Goal: Information Seeking & Learning: Learn about a topic

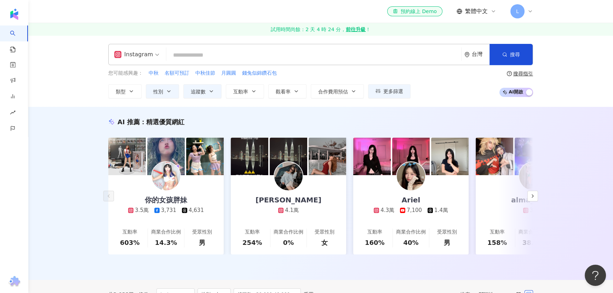
drag, startPoint x: 571, startPoint y: 103, endPoint x: 561, endPoint y: 95, distance: 12.4
click at [571, 103] on div "Instagram 台灣 搜尋 您可能感興趣： 中秋 名額可預訂 中秋佳節 月圓圓 錢兔似錦鑽石包 類型 性別 追蹤數 互動率 觀看率 合作費用預估 更多篩選…" at bounding box center [320, 71] width 585 height 72
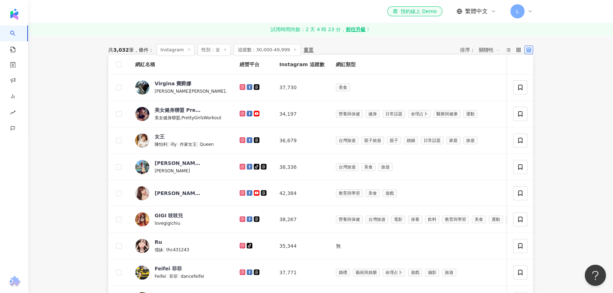
scroll to position [290, 0]
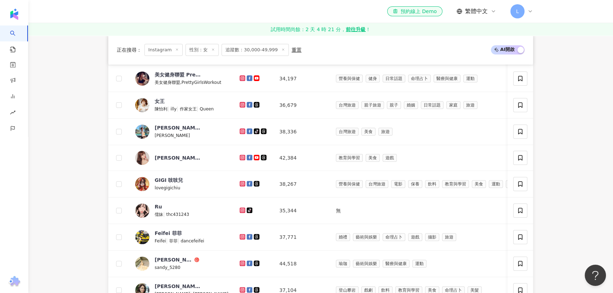
click at [588, 123] on main "Instagram 台灣 搜尋 您可能感興趣： 中秋 名額可預訂 中秋佳節 月圓圓 錢兔似錦鑽石包 類型 性別 追蹤數 互動率 觀看率 合作費用預估 更多篩選…" at bounding box center [320, 180] width 585 height 869
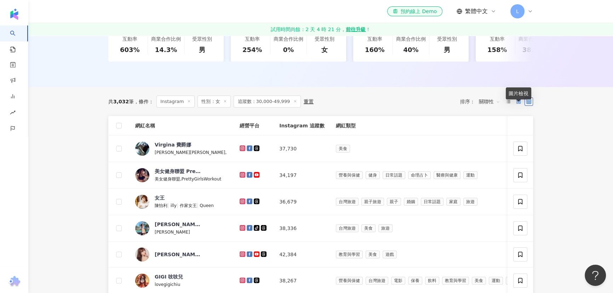
scroll to position [0, 0]
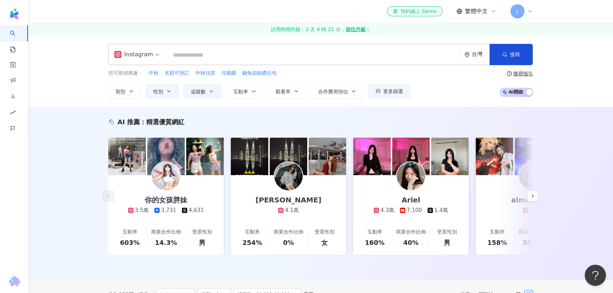
click at [481, 55] on div "台灣" at bounding box center [481, 54] width 18 height 6
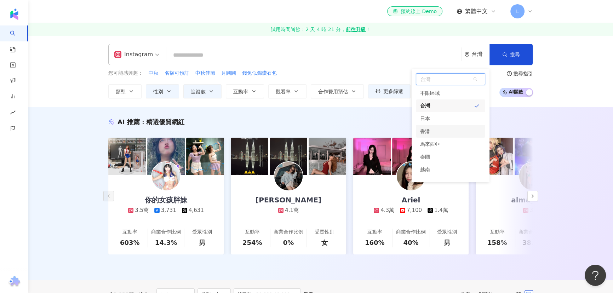
click at [438, 132] on div "香港" at bounding box center [450, 131] width 69 height 13
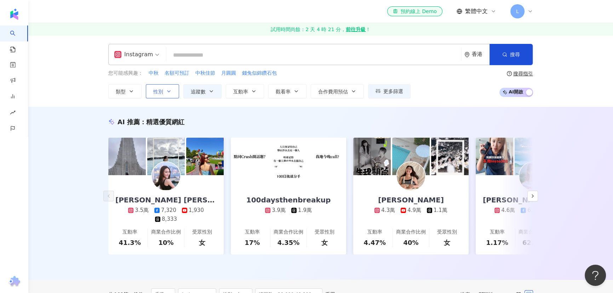
click at [155, 90] on span "性別" at bounding box center [158, 92] width 10 height 6
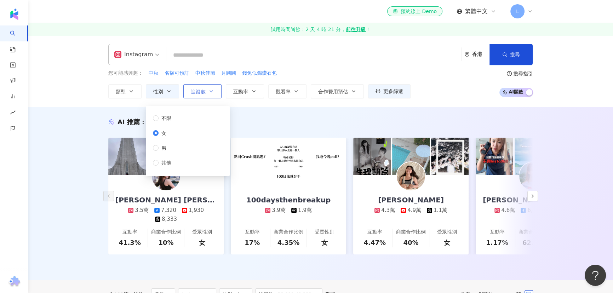
click at [195, 89] on span "追蹤數" at bounding box center [198, 92] width 15 height 6
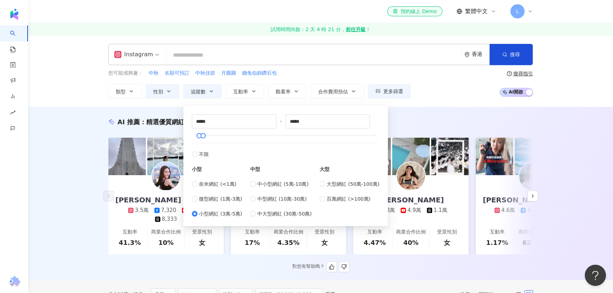
click at [396, 120] on div "AI 推薦 ： 精選優質網紅" at bounding box center [320, 122] width 425 height 9
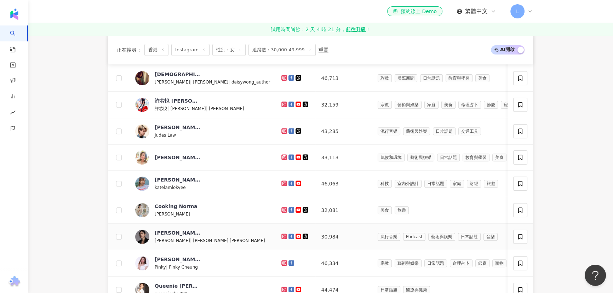
scroll to position [96, 0]
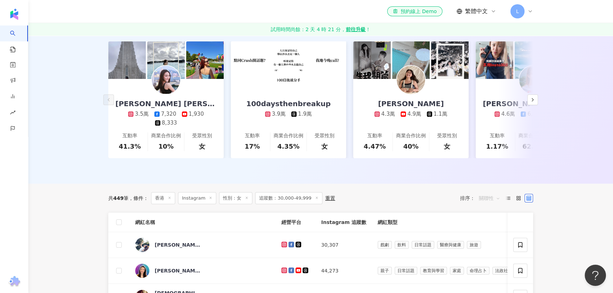
click at [488, 201] on span "關聯性" at bounding box center [489, 198] width 21 height 11
click at [488, 243] on div "漲粉率" at bounding box center [490, 242] width 18 height 8
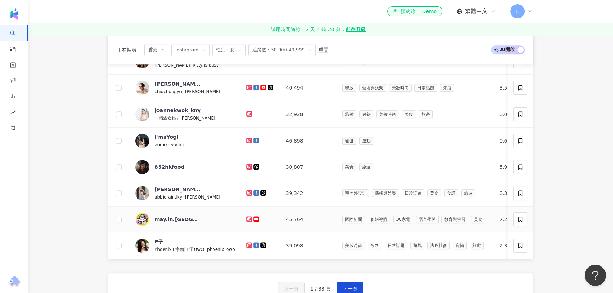
scroll to position [483, 0]
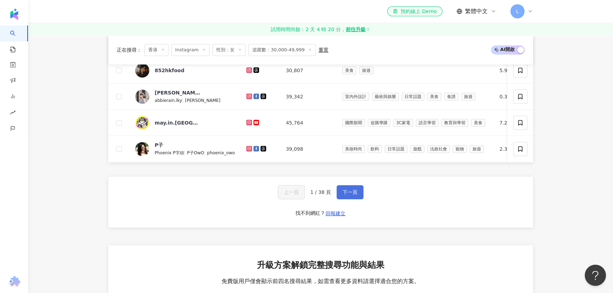
click at [351, 197] on button "下一頁" at bounding box center [350, 192] width 27 height 14
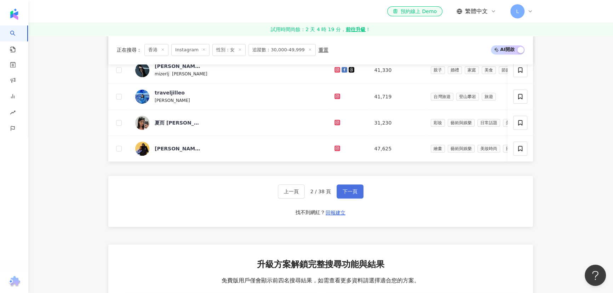
click at [351, 194] on span "下一頁" at bounding box center [350, 192] width 15 height 6
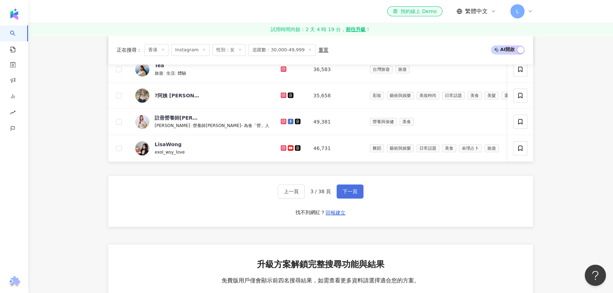
click at [348, 194] on span "下一頁" at bounding box center [350, 192] width 15 height 6
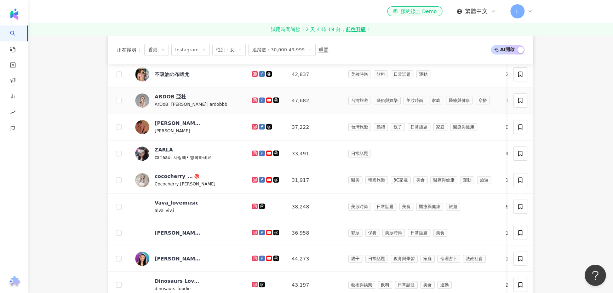
scroll to position [443, 0]
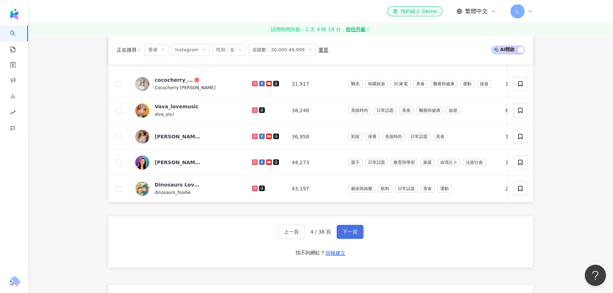
click at [353, 235] on span "下一頁" at bounding box center [350, 232] width 15 height 6
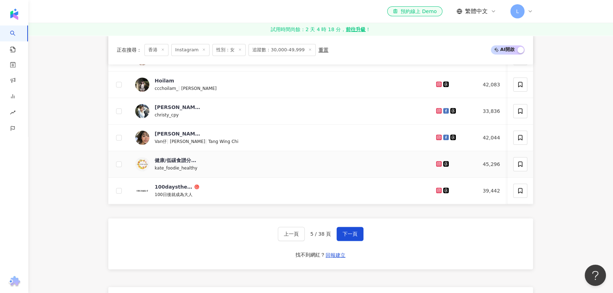
scroll to position [540, 0]
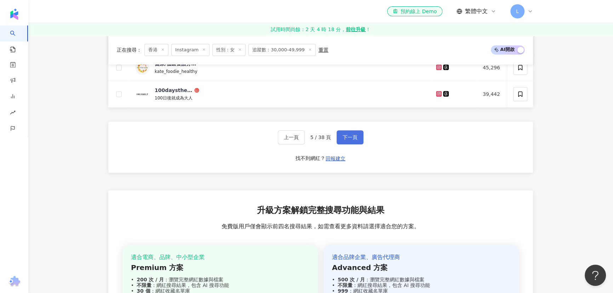
click at [349, 140] on span "下一頁" at bounding box center [350, 138] width 15 height 6
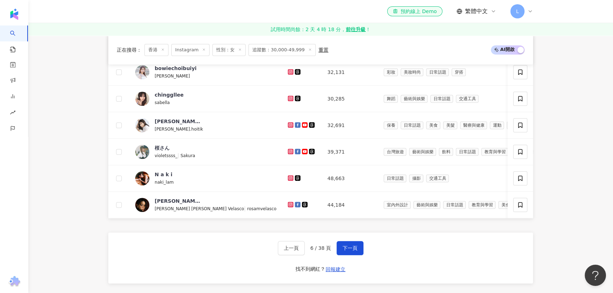
scroll to position [443, 0]
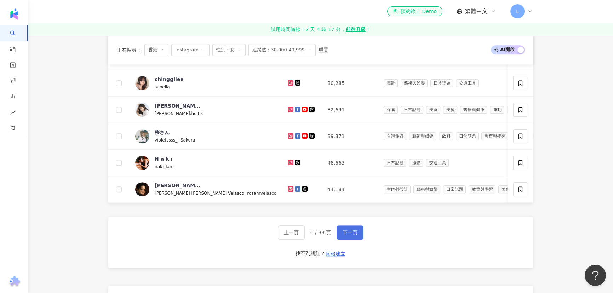
click at [349, 235] on span "下一頁" at bounding box center [350, 233] width 15 height 6
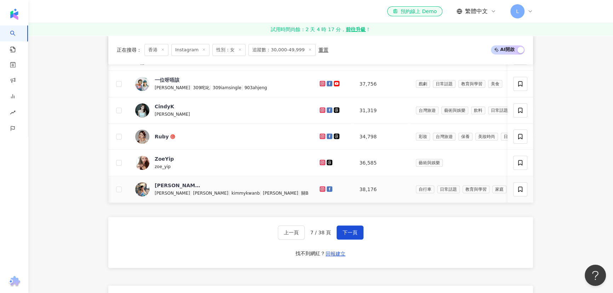
scroll to position [0, 1]
click at [359, 238] on button "下一頁" at bounding box center [350, 233] width 27 height 14
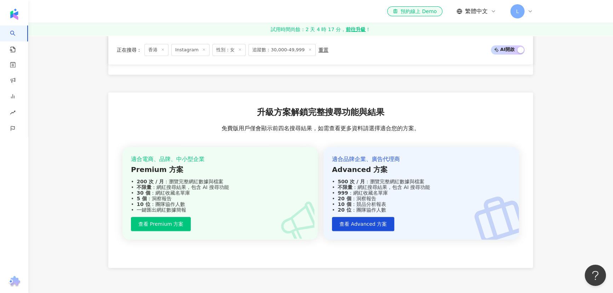
scroll to position [540, 0]
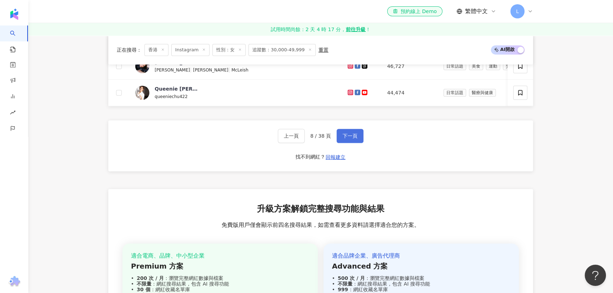
click at [339, 142] on button "下一頁" at bounding box center [350, 136] width 27 height 14
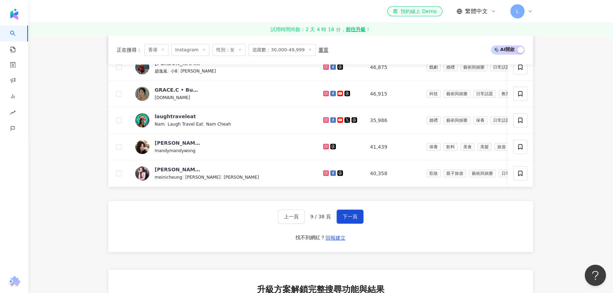
scroll to position [443, 0]
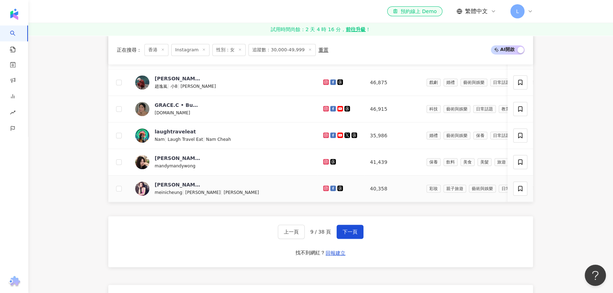
drag, startPoint x: 277, startPoint y: 192, endPoint x: 282, endPoint y: 192, distance: 5.3
click at [353, 235] on span "下一頁" at bounding box center [350, 232] width 15 height 6
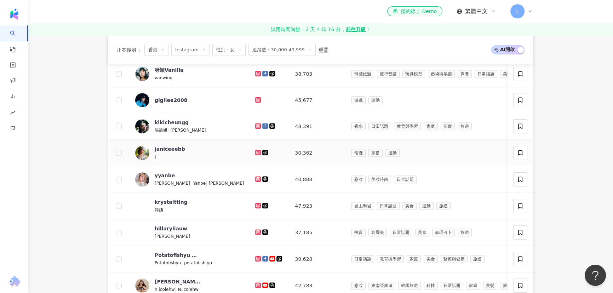
scroll to position [540, 0]
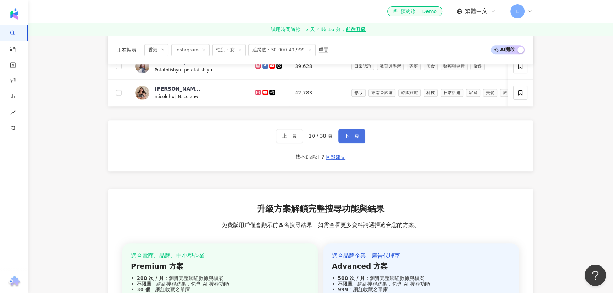
click at [348, 139] on span "下一頁" at bounding box center [352, 136] width 15 height 6
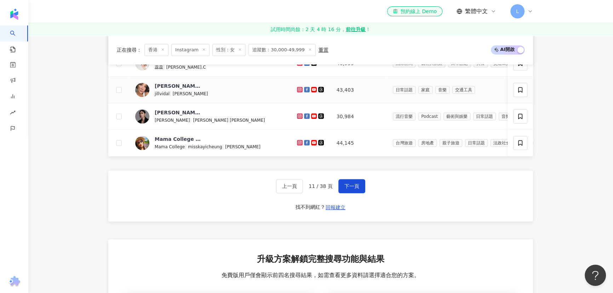
scroll to position [506, 0]
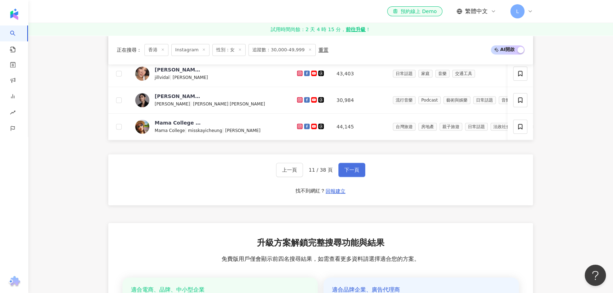
click at [346, 173] on span "下一頁" at bounding box center [352, 170] width 15 height 6
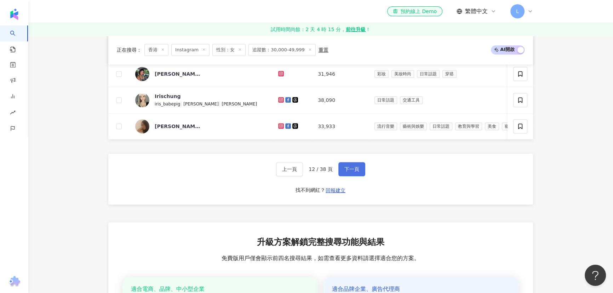
click at [351, 172] on span "下一頁" at bounding box center [352, 169] width 15 height 6
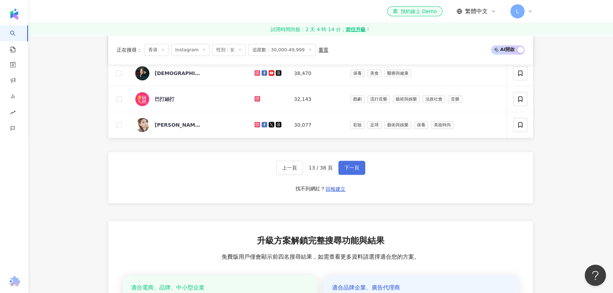
click at [347, 171] on span "下一頁" at bounding box center [352, 168] width 15 height 6
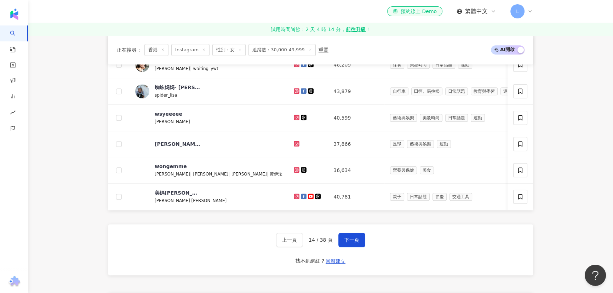
scroll to position [443, 0]
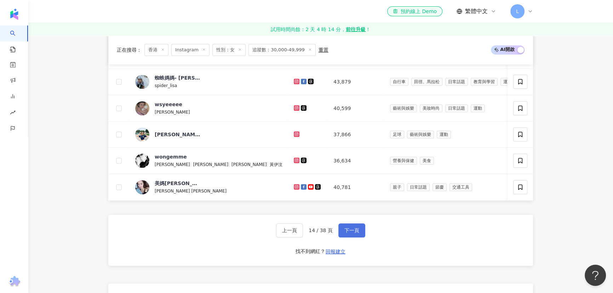
click at [347, 233] on span "下一頁" at bounding box center [352, 231] width 15 height 6
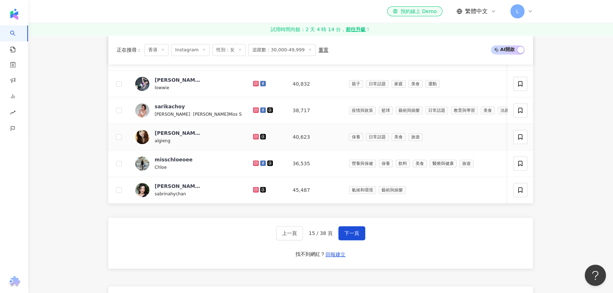
scroll to position [540, 0]
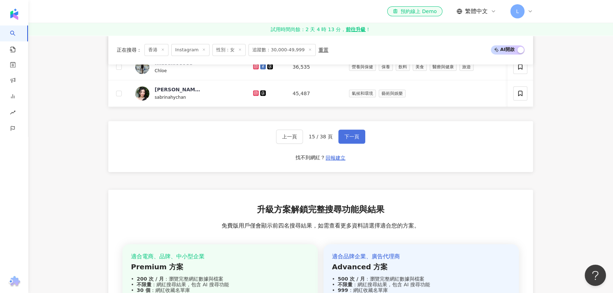
click at [348, 140] on span "下一頁" at bounding box center [352, 137] width 15 height 6
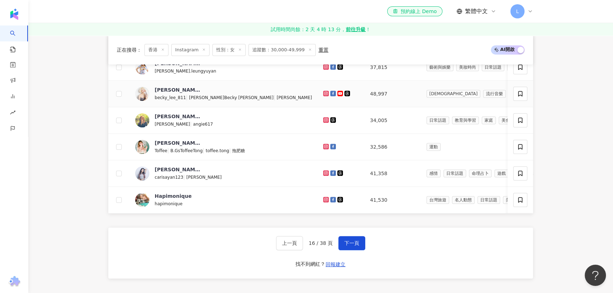
scroll to position [443, 0]
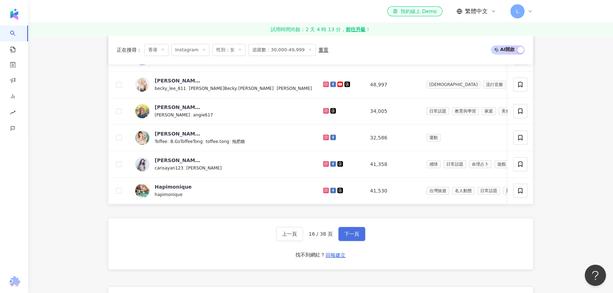
click at [349, 237] on span "下一頁" at bounding box center [352, 234] width 15 height 6
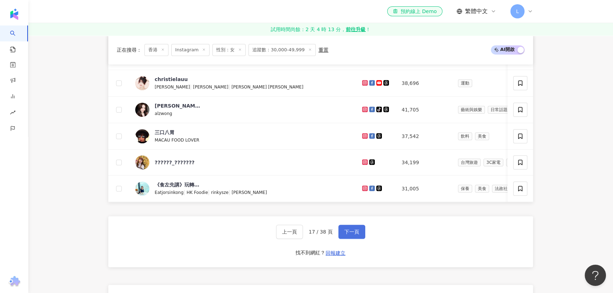
click at [351, 235] on span "下一頁" at bounding box center [352, 232] width 15 height 6
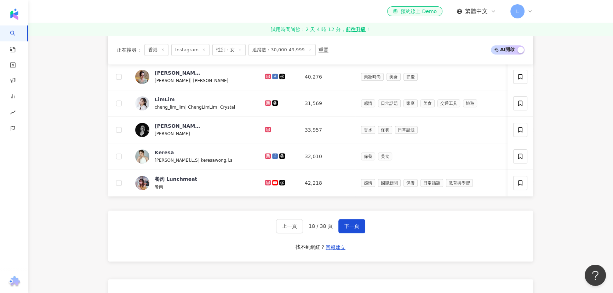
scroll to position [540, 0]
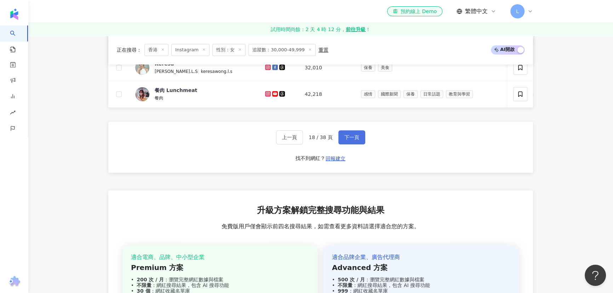
click at [348, 140] on span "下一頁" at bounding box center [352, 138] width 15 height 6
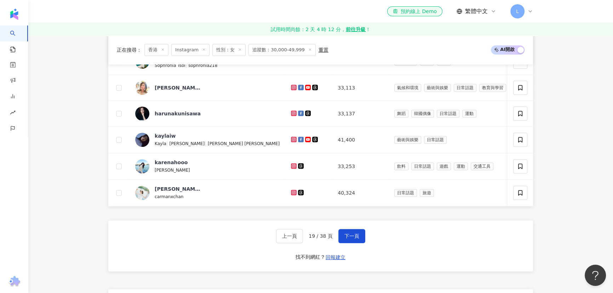
scroll to position [443, 0]
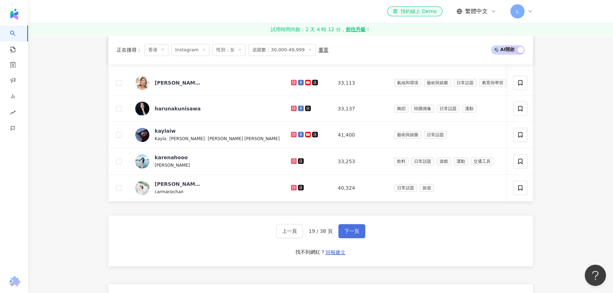
click at [356, 234] on span "下一頁" at bounding box center [352, 231] width 15 height 6
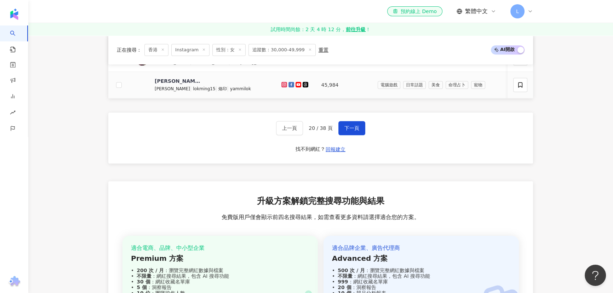
scroll to position [540, 0]
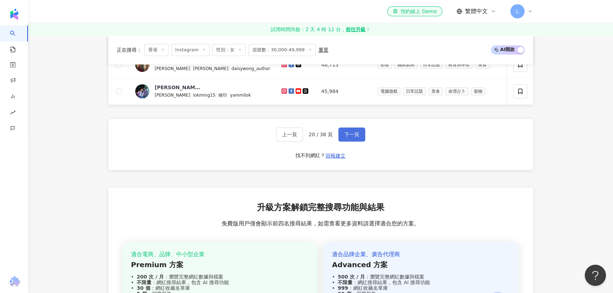
click at [347, 137] on span "下一頁" at bounding box center [352, 135] width 15 height 6
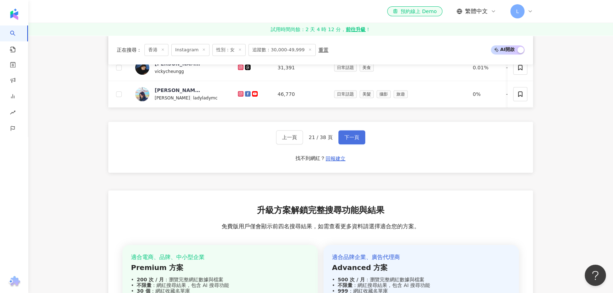
click at [357, 141] on button "下一頁" at bounding box center [352, 137] width 27 height 14
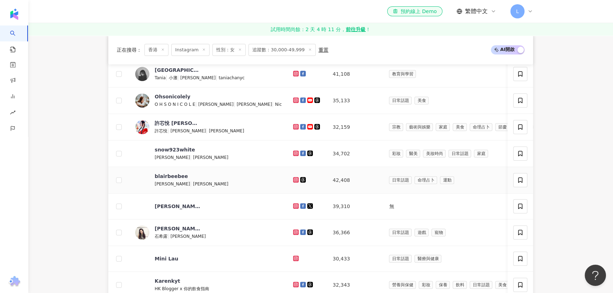
scroll to position [443, 0]
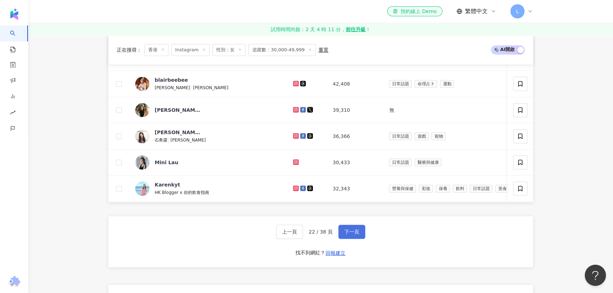
click at [362, 236] on button "下一頁" at bounding box center [352, 232] width 27 height 14
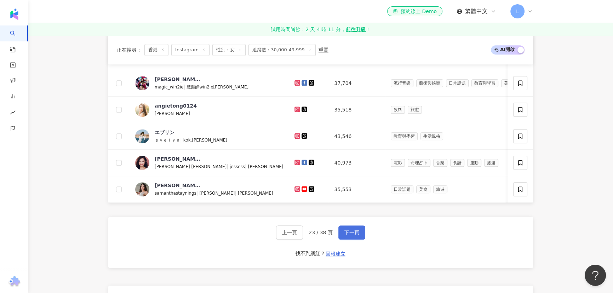
click at [354, 237] on button "下一頁" at bounding box center [352, 233] width 27 height 14
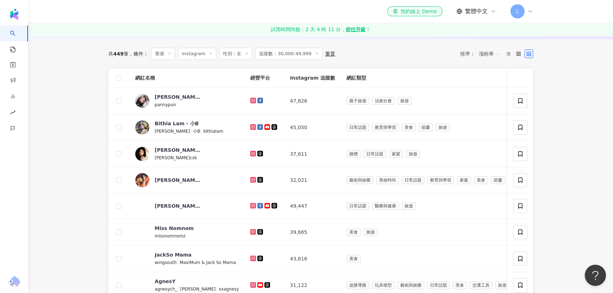
scroll to position [250, 0]
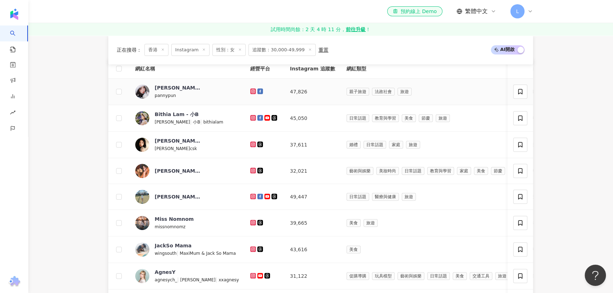
drag, startPoint x: 246, startPoint y: 96, endPoint x: 251, endPoint y: 97, distance: 5.0
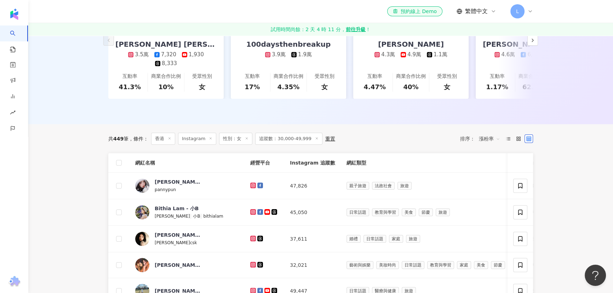
scroll to position [153, 0]
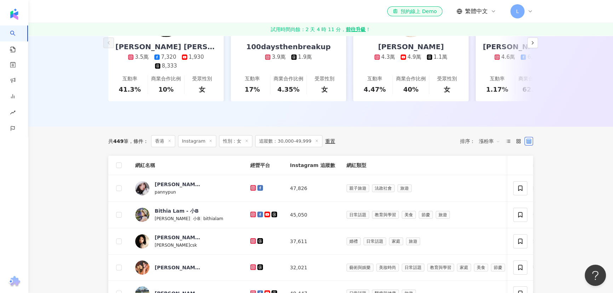
click at [413, 136] on div "共 449 筆 條件 ： 香港 Instagram 性別：女 追蹤數：30,000-49,999 重置 排序： 漲粉率" at bounding box center [320, 141] width 425 height 29
